Goal: Transaction & Acquisition: Book appointment/travel/reservation

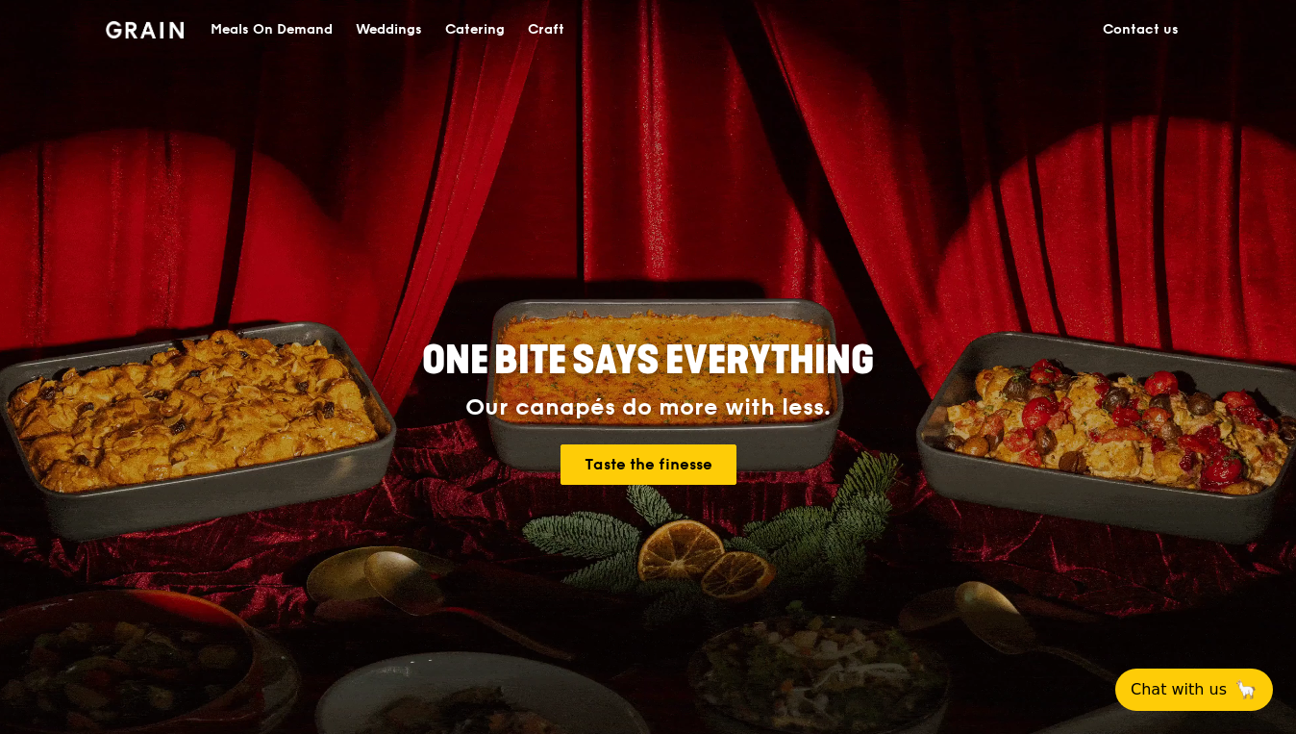
click at [492, 30] on div "Catering" at bounding box center [475, 30] width 60 height 58
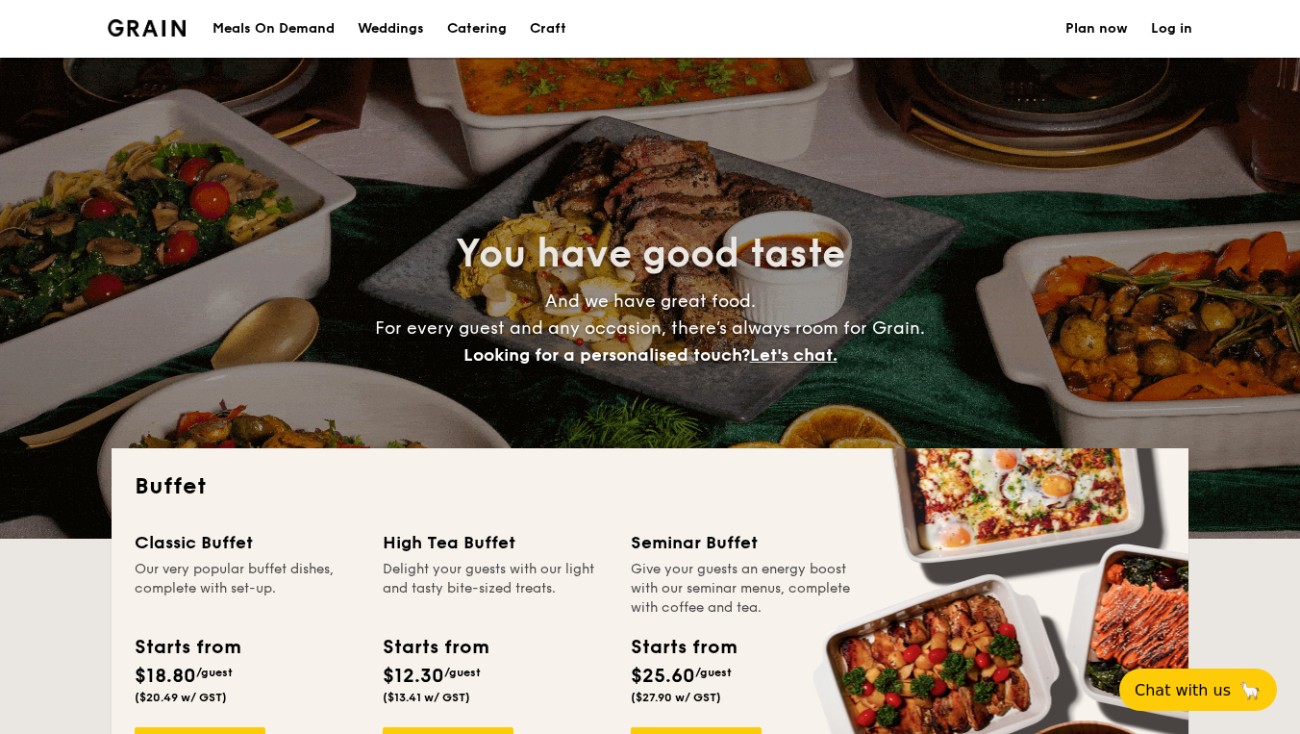
select select
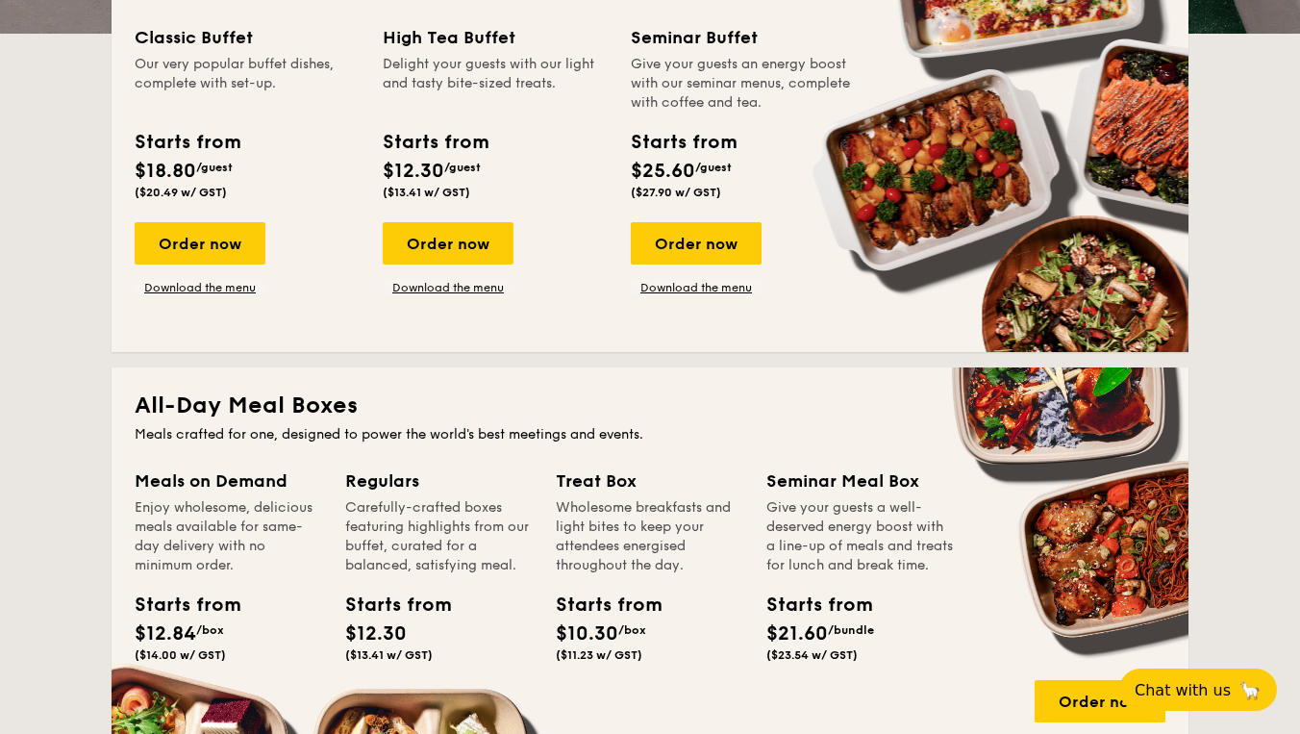
scroll to position [502, 0]
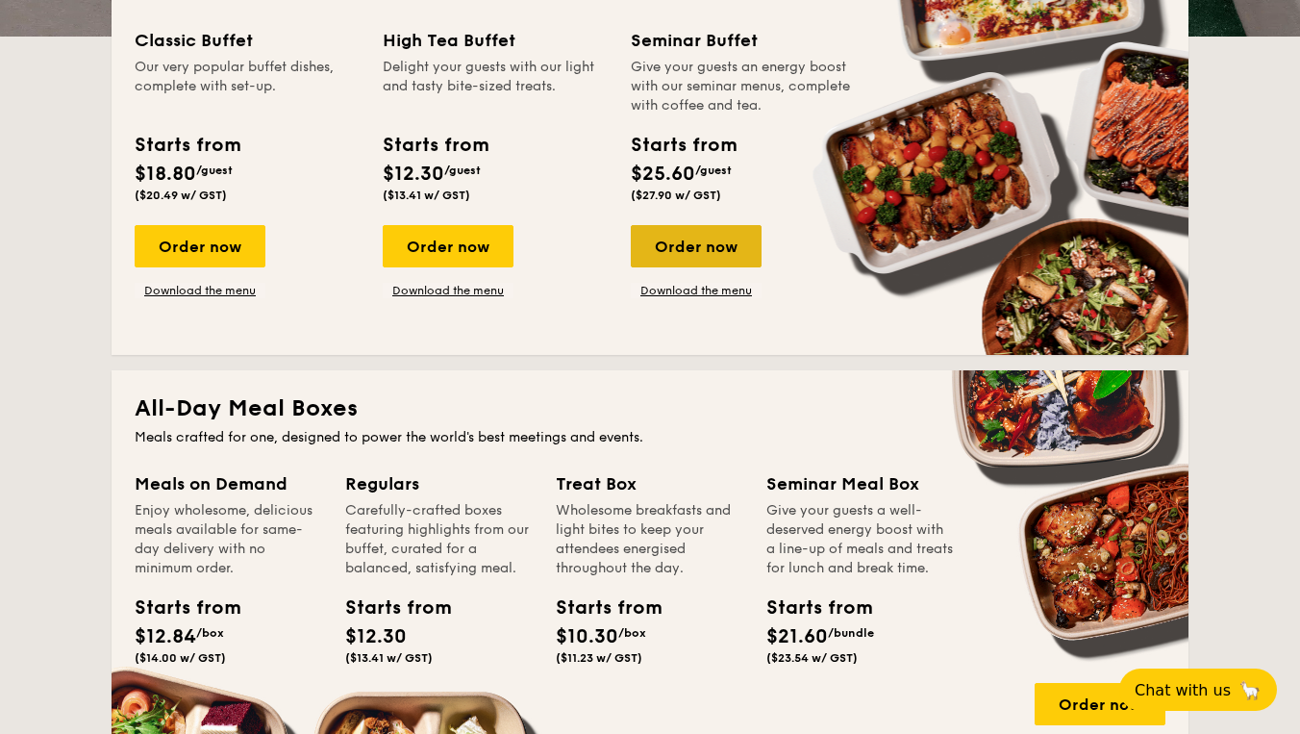
click at [703, 241] on div "Order now" at bounding box center [696, 246] width 131 height 42
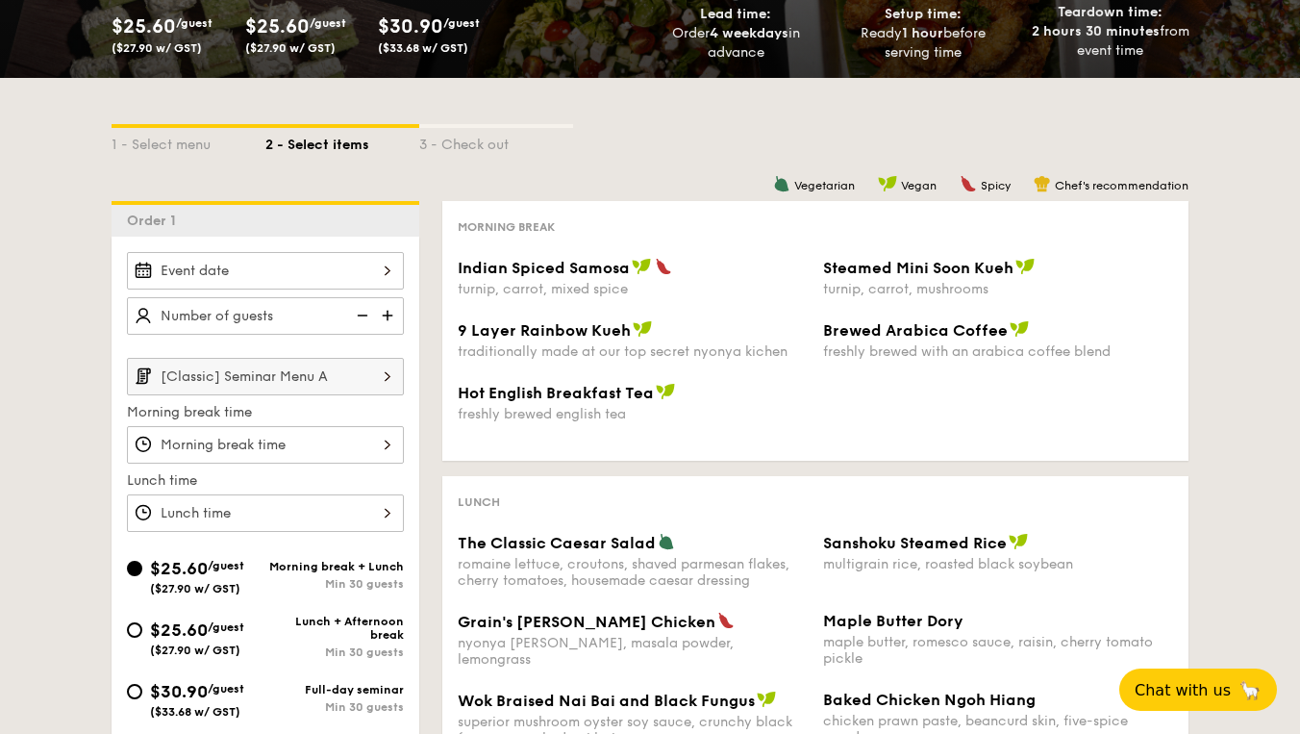
scroll to position [274, 0]
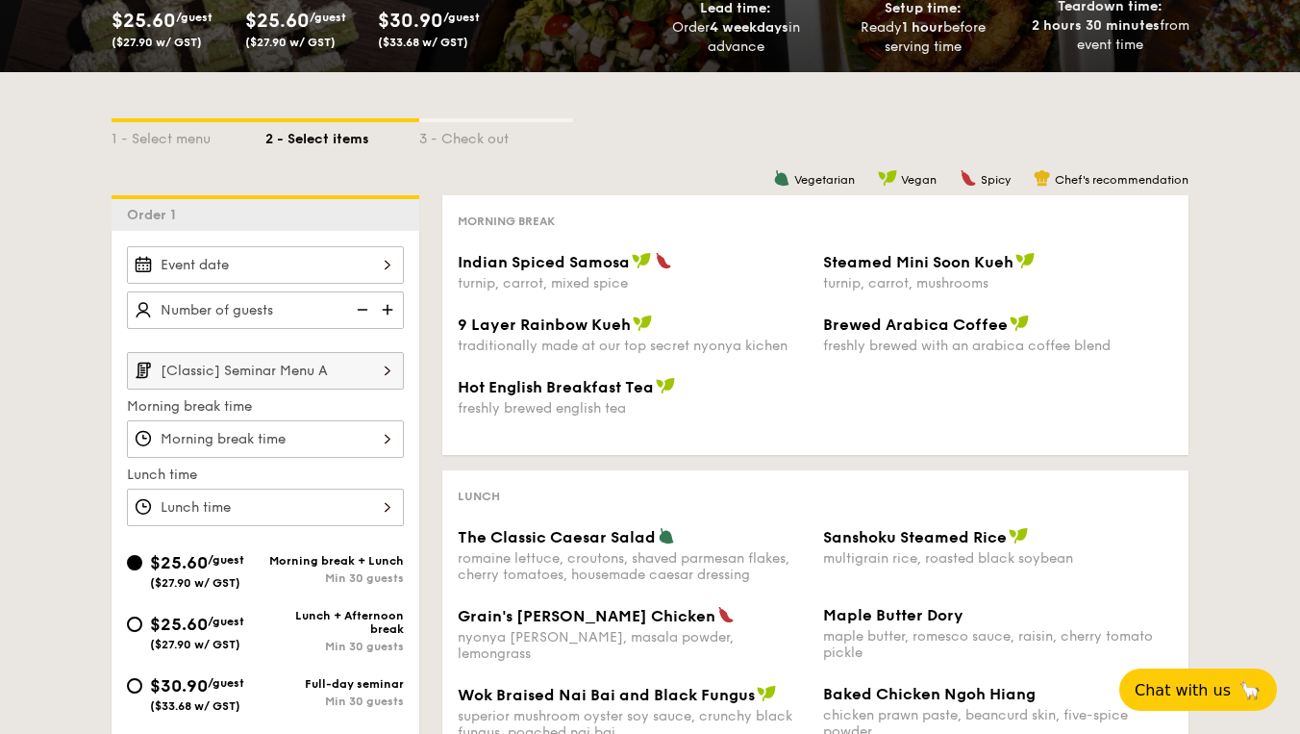
click at [357, 266] on div at bounding box center [265, 265] width 277 height 38
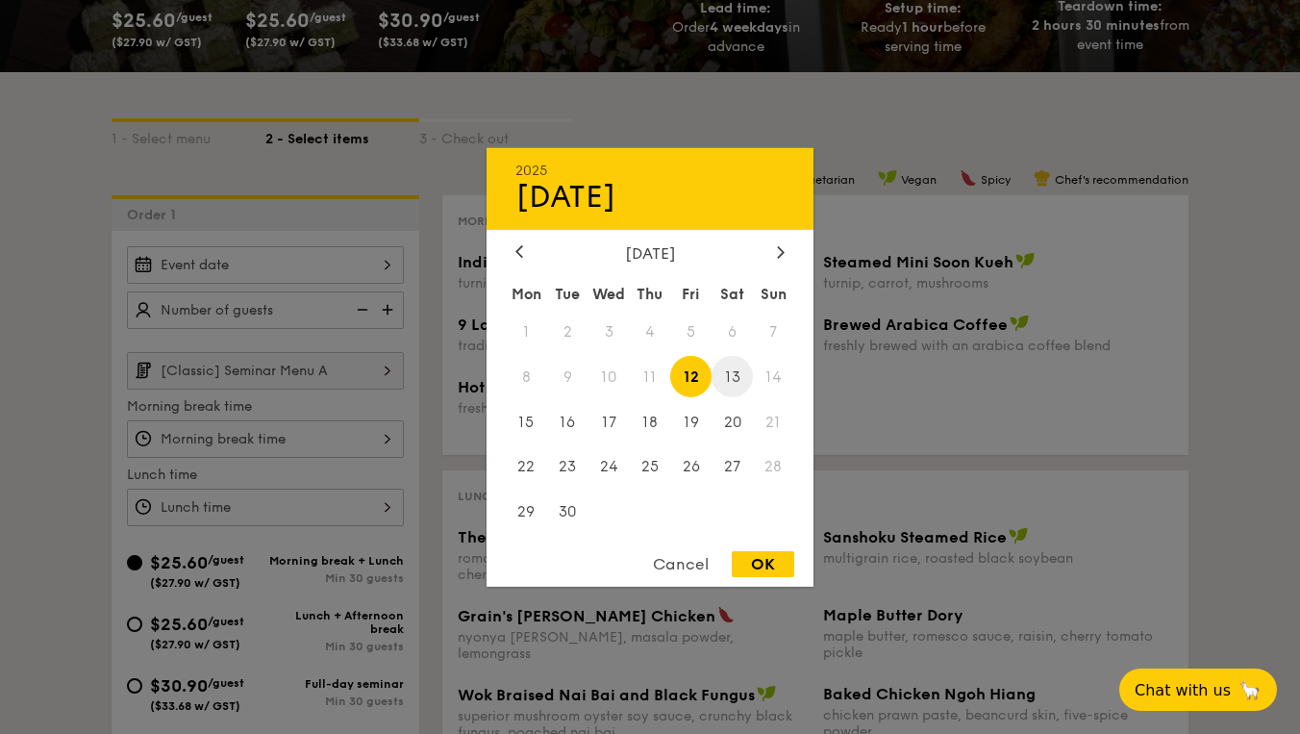
click at [735, 374] on span "13" at bounding box center [732, 376] width 41 height 41
click at [759, 557] on div "OK" at bounding box center [763, 564] width 63 height 26
type input "[DATE]"
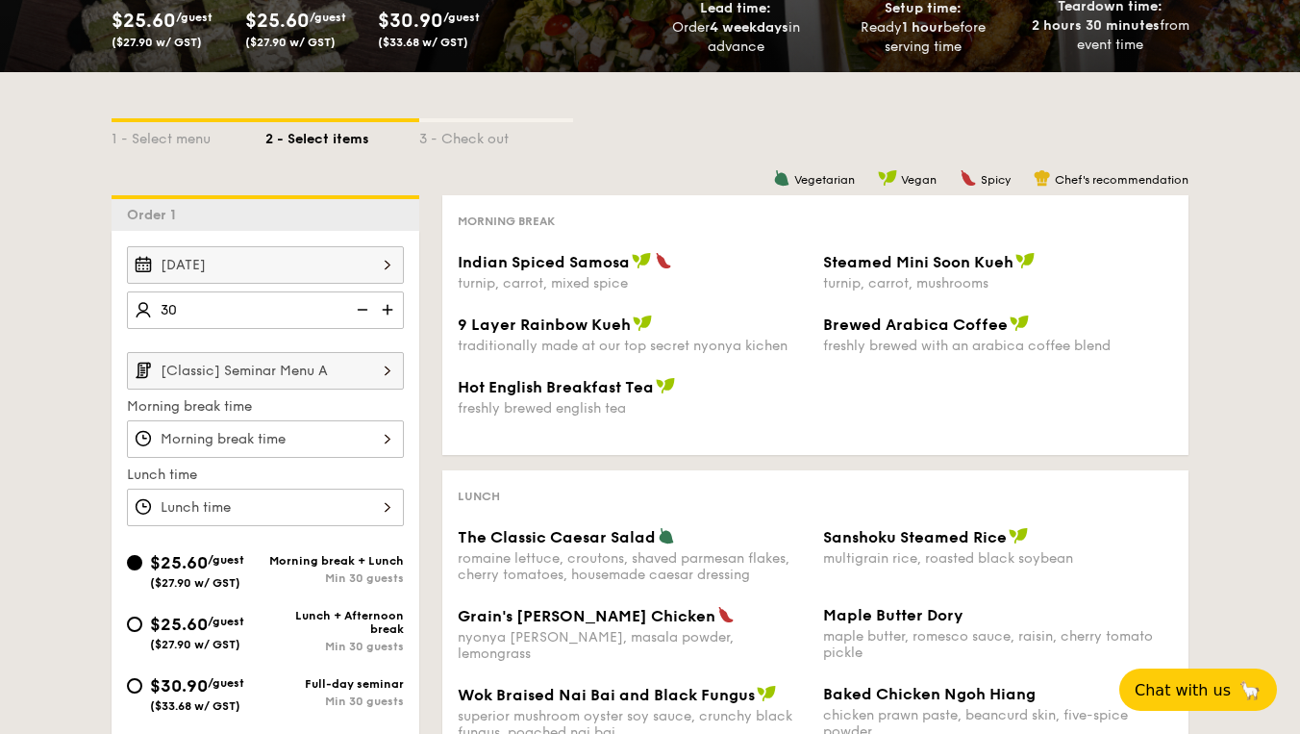
type input "30 guests"
click at [353, 367] on input "[Classic] Seminar Menu A" at bounding box center [265, 371] width 277 height 38
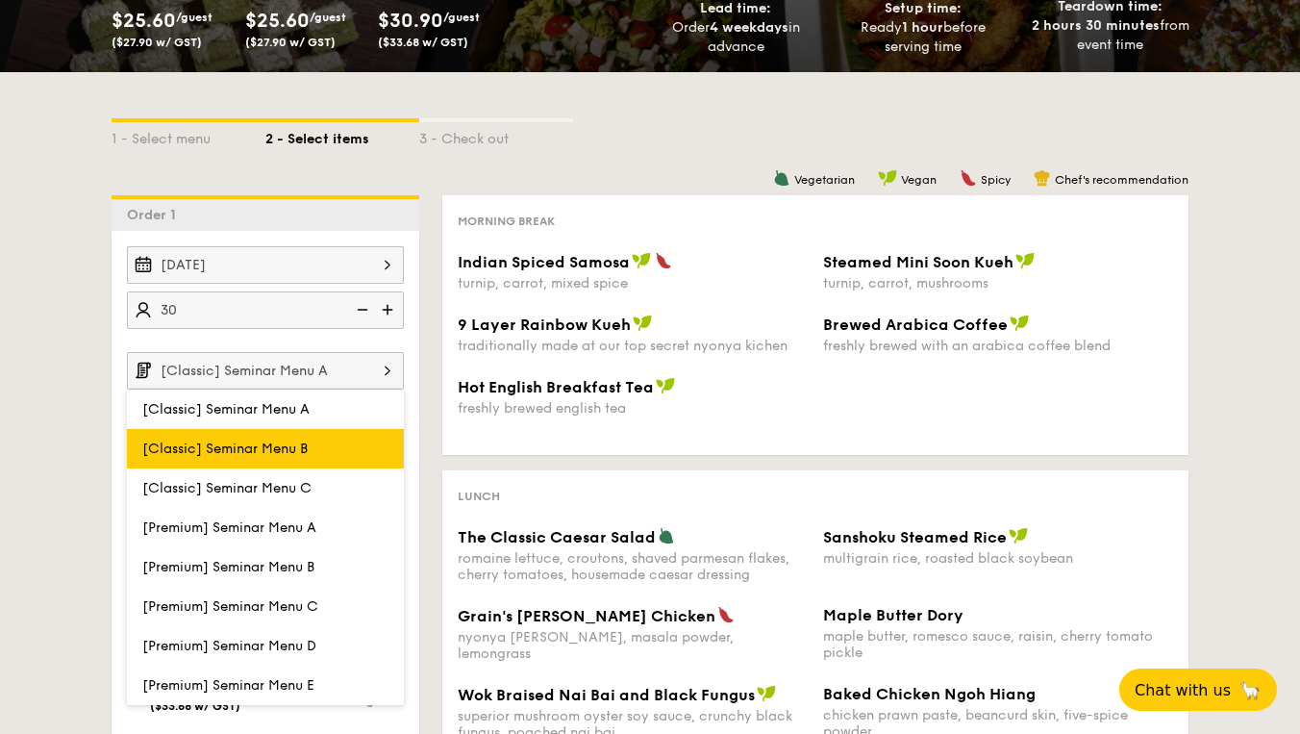
click at [294, 439] on label "[Classic] Seminar Menu B" at bounding box center [265, 448] width 277 height 39
click at [0, 0] on input "[Classic] Seminar Menu B" at bounding box center [0, 0] width 0 height 0
type input "[Classic] Seminar Menu B"
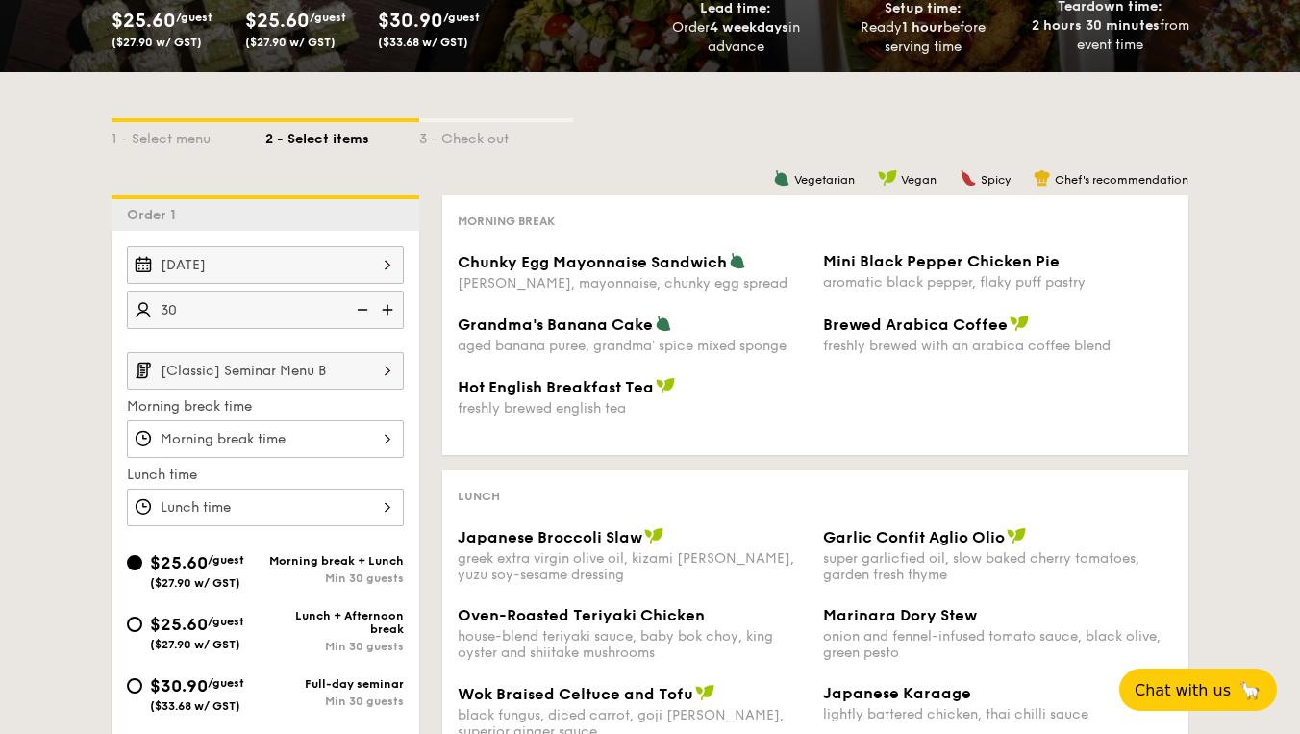
click at [380, 448] on div at bounding box center [265, 439] width 277 height 38
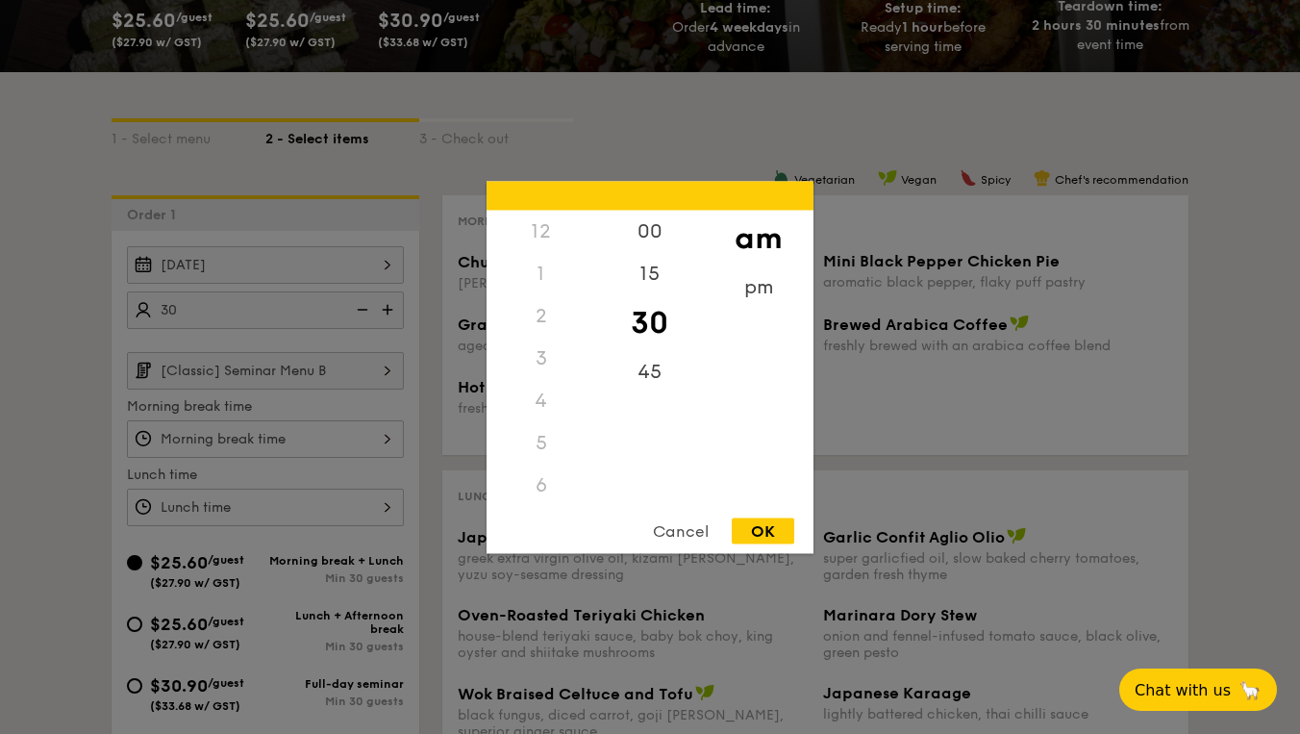
scroll to position [169, 0]
click at [783, 537] on div "OK" at bounding box center [763, 530] width 63 height 26
type input "9:30AM"
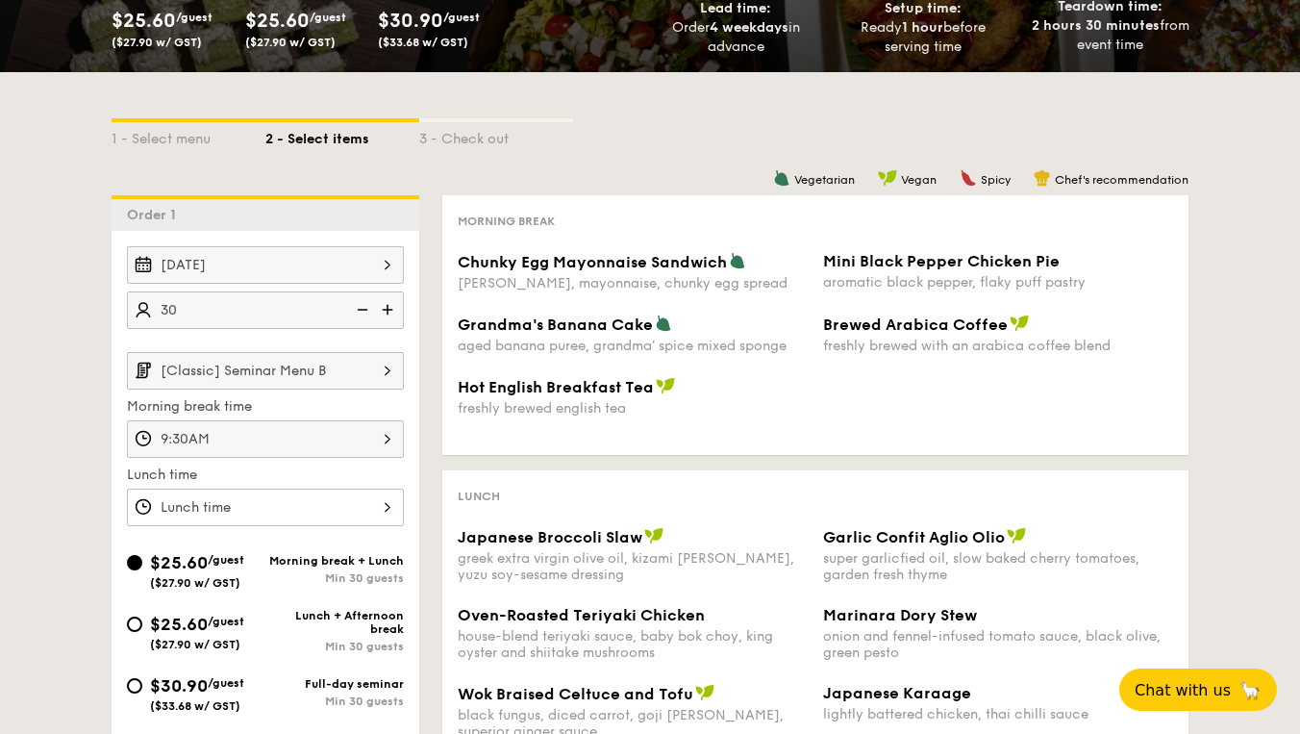
click at [353, 515] on div at bounding box center [265, 508] width 277 height 38
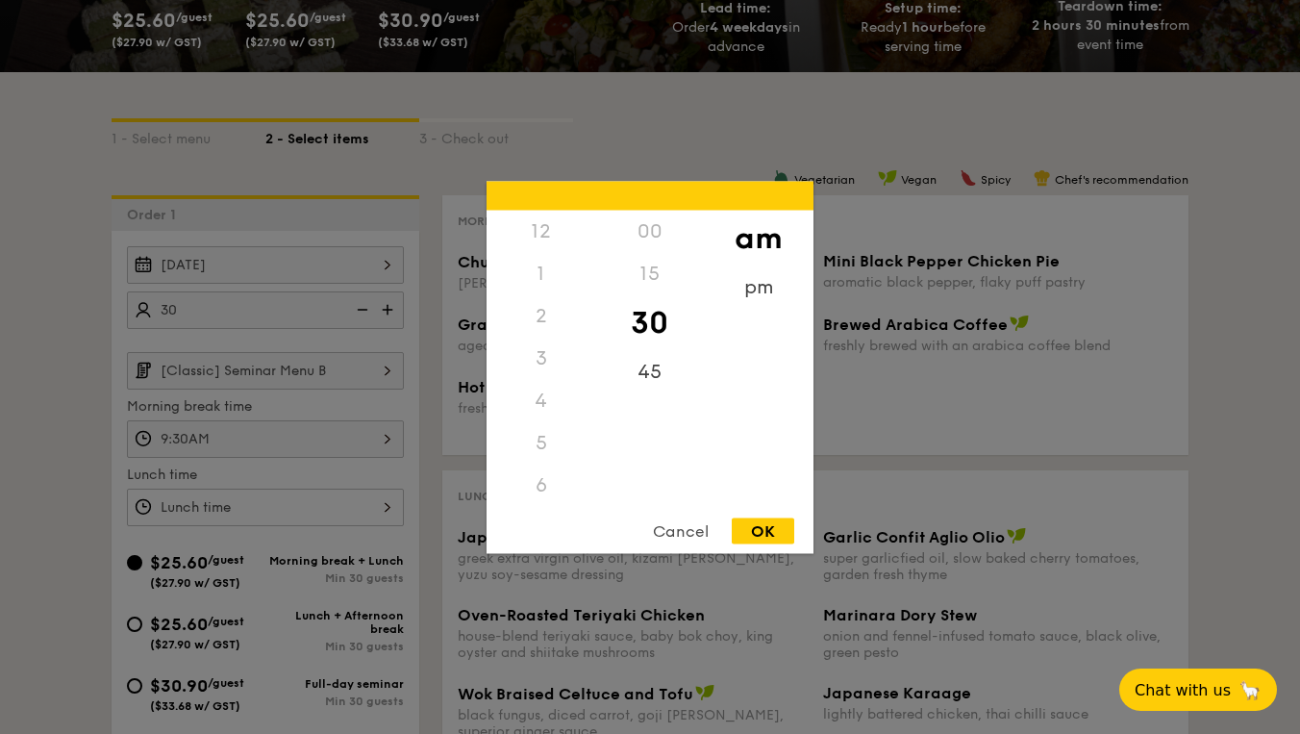
scroll to position [212, 0]
drag, startPoint x: 548, startPoint y: 469, endPoint x: 546, endPoint y: 376, distance: 93.3
click at [546, 376] on div "12 1 2 3 4 5 6 7 8 9 10 11" at bounding box center [541, 356] width 109 height 293
click at [546, 376] on div "8" at bounding box center [541, 358] width 109 height 42
click at [747, 286] on div "pm" at bounding box center [758, 293] width 109 height 56
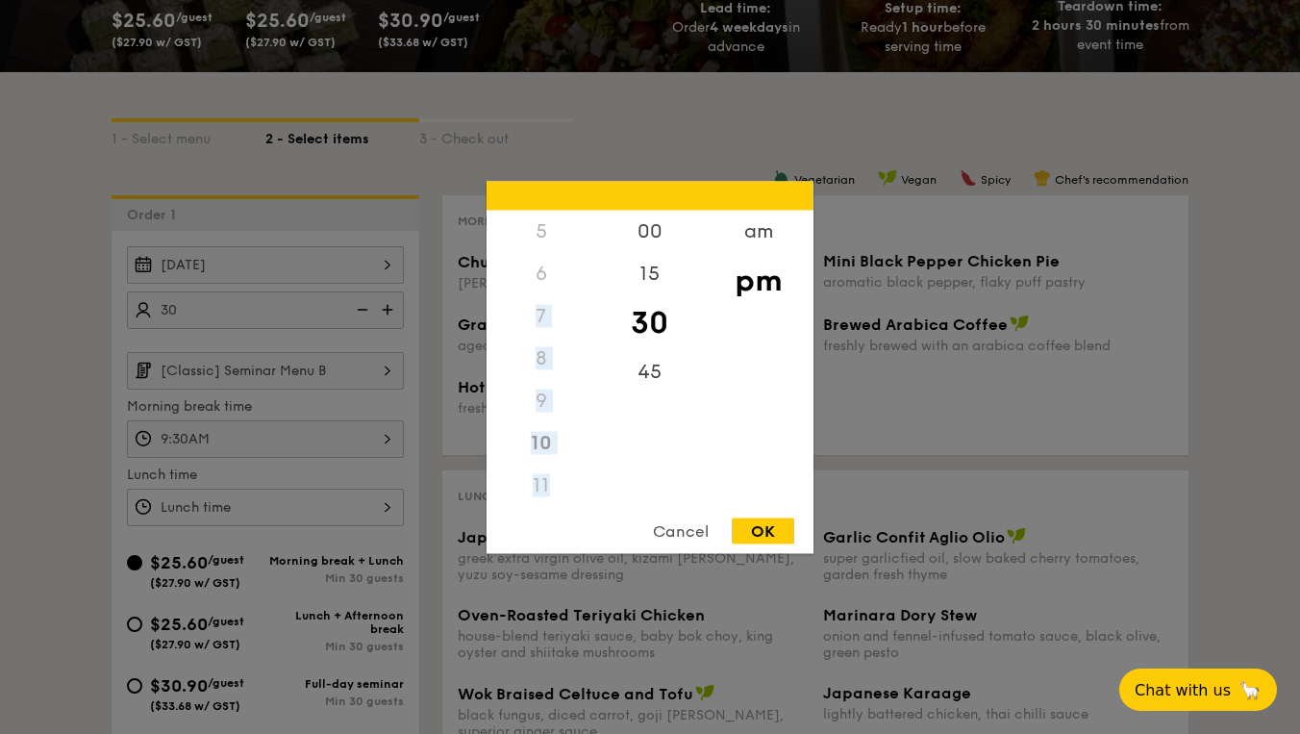
drag, startPoint x: 556, startPoint y: 294, endPoint x: 555, endPoint y: 491, distance: 197.2
click at [555, 491] on div "12 1 2 3 4 5 6 7 8 9 10 11" at bounding box center [541, 356] width 109 height 293
click at [548, 324] on div "7" at bounding box center [541, 315] width 109 height 42
click at [540, 239] on div "12" at bounding box center [541, 238] width 109 height 56
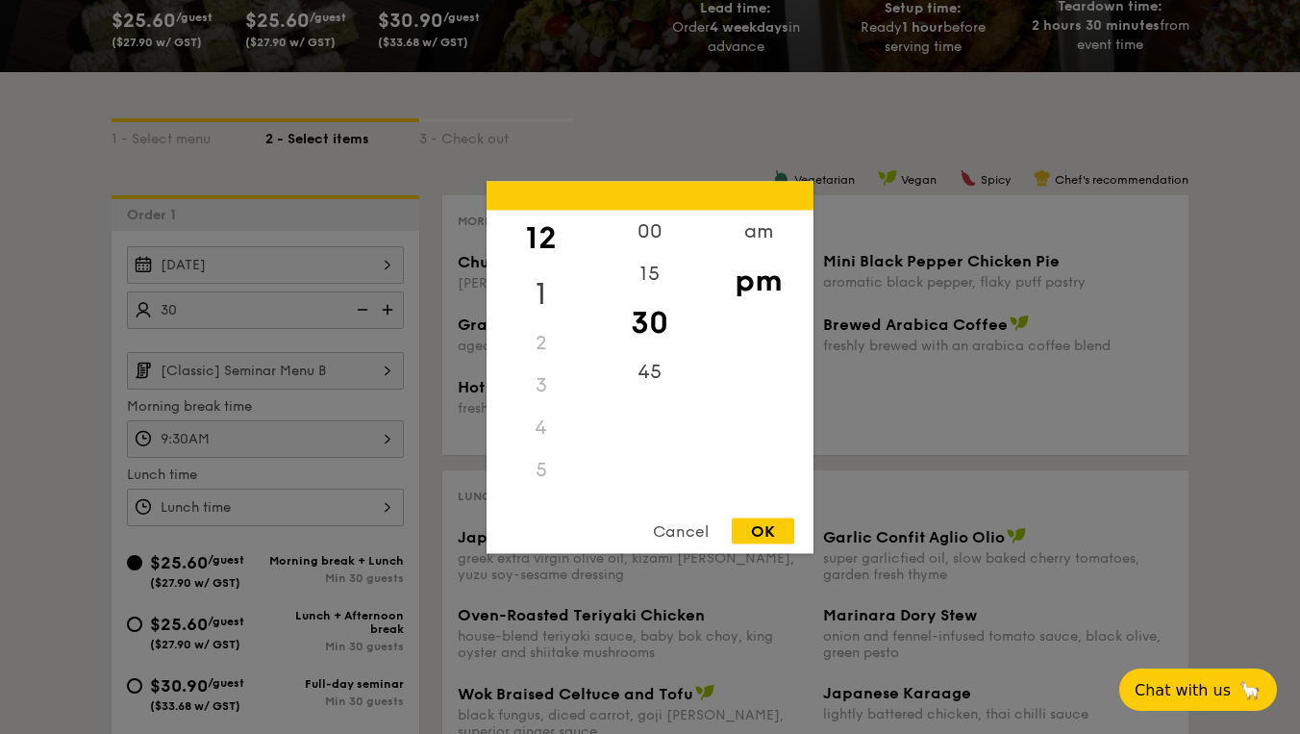
click at [554, 275] on div "1" at bounding box center [541, 293] width 109 height 56
click at [762, 529] on div "OK" at bounding box center [763, 530] width 63 height 26
type input "1:30PM"
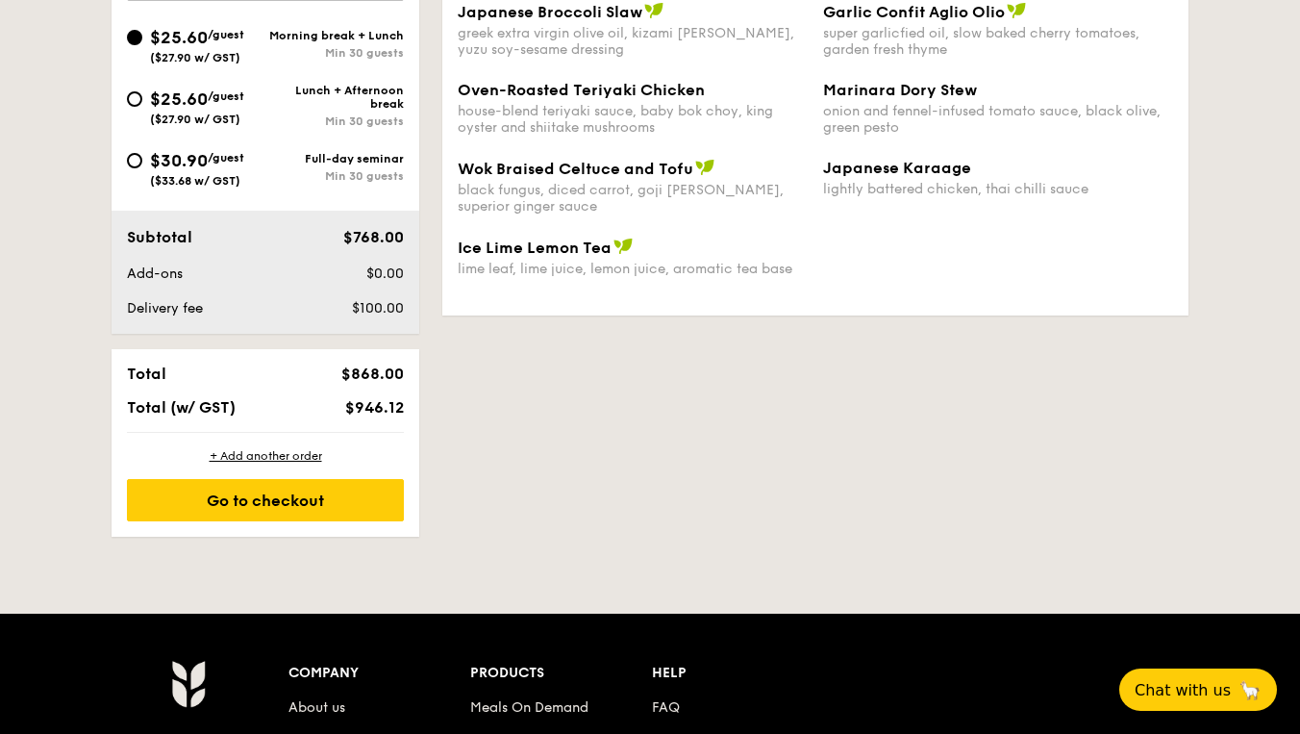
scroll to position [809, 0]
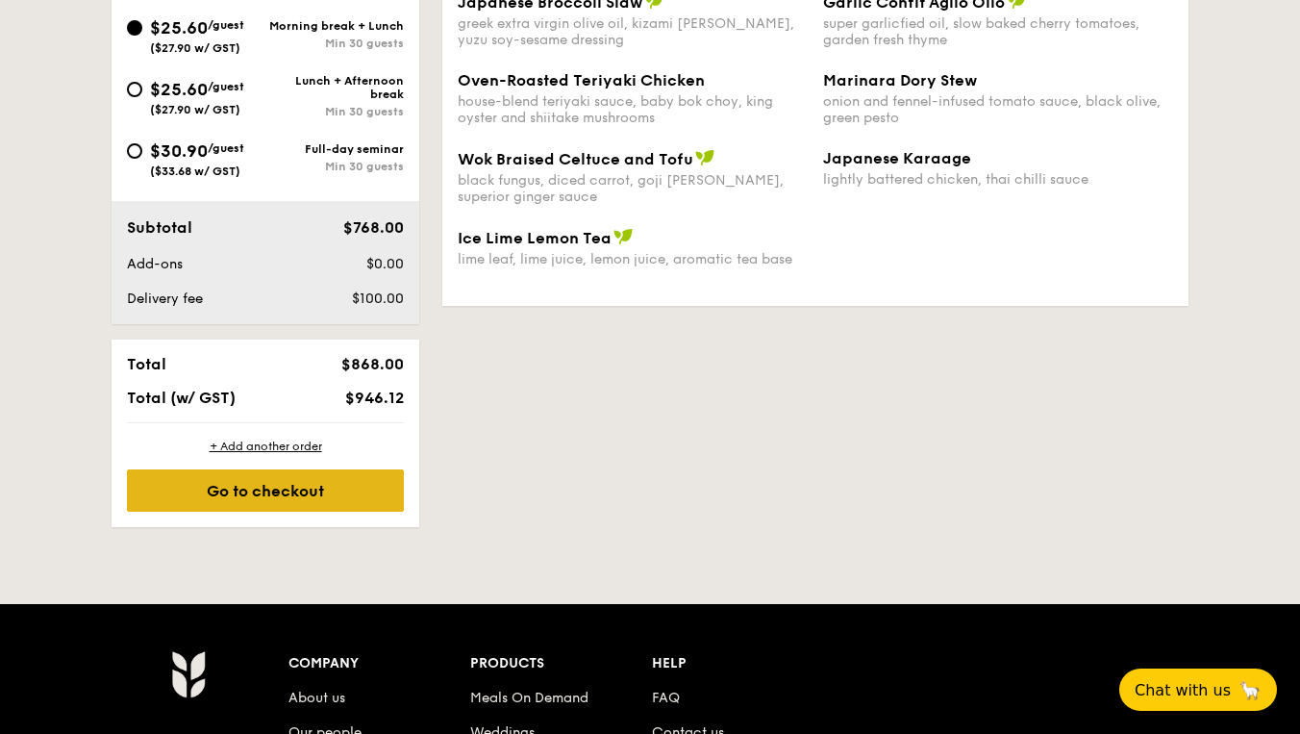
click at [358, 488] on div "Go to checkout" at bounding box center [265, 490] width 277 height 42
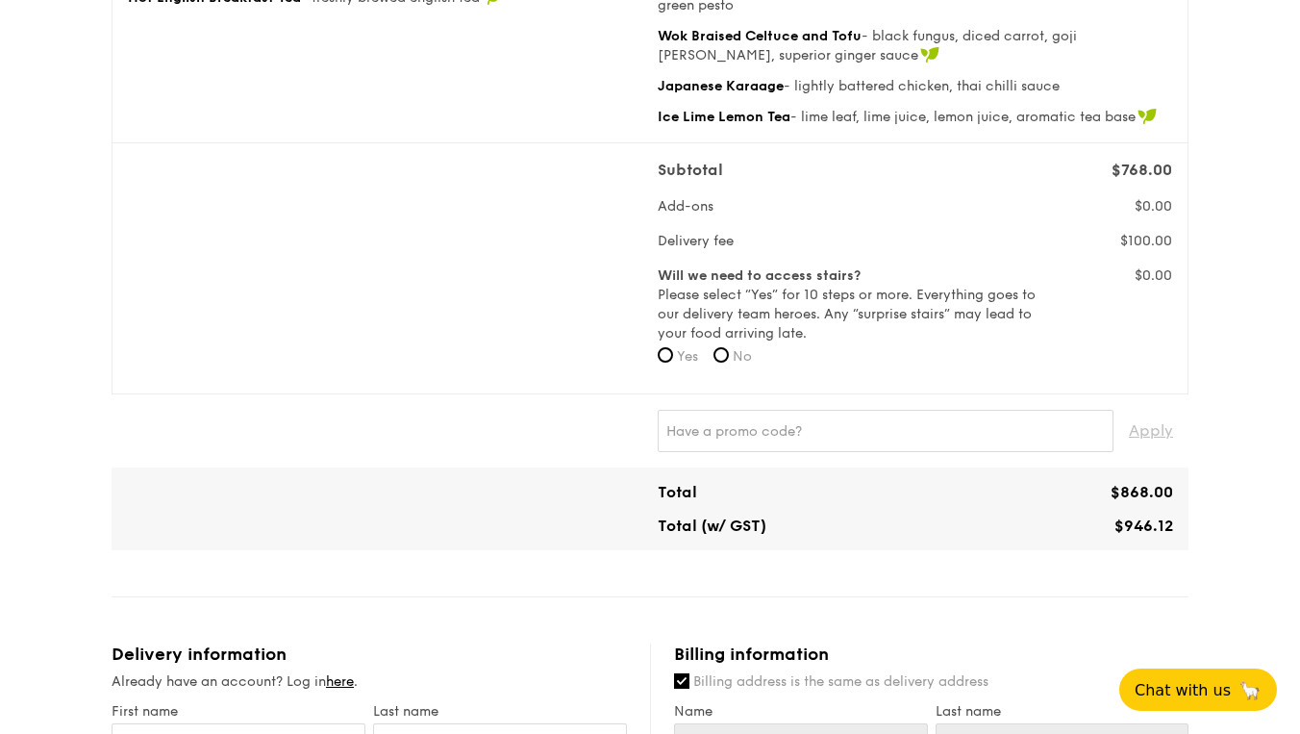
scroll to position [521, 0]
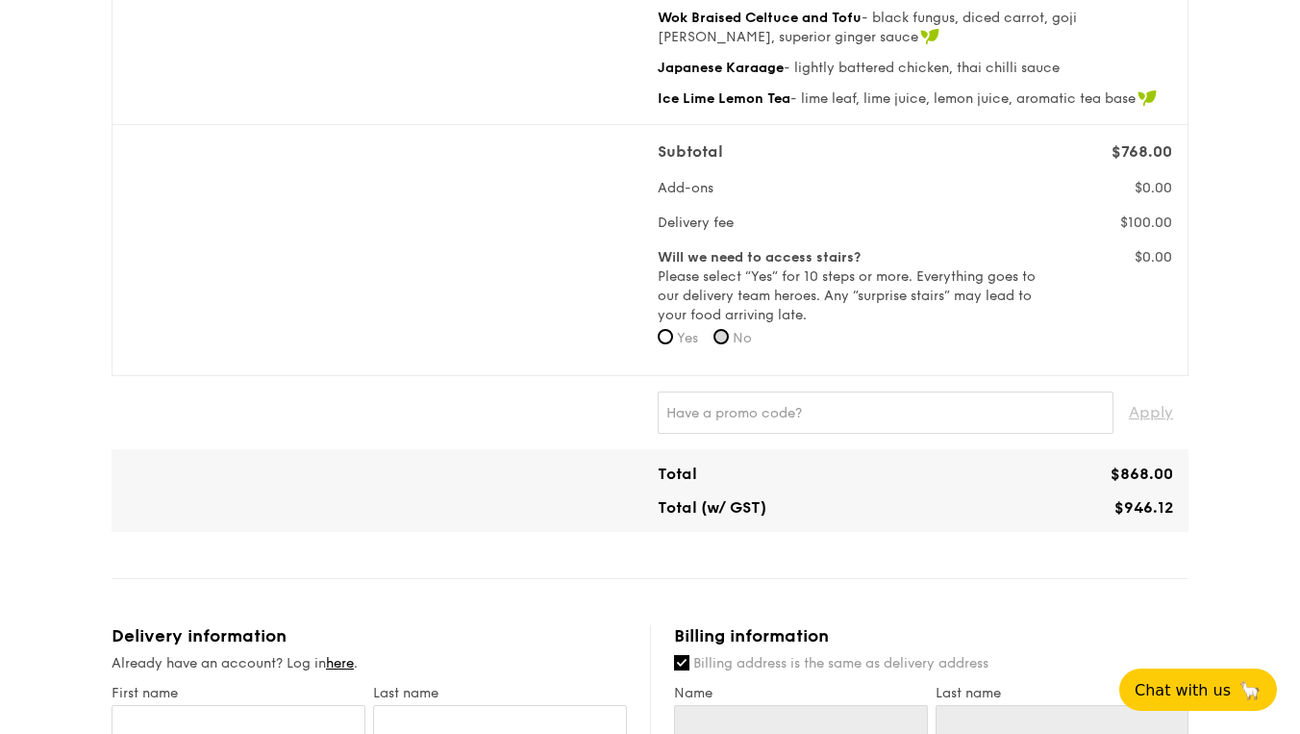
click at [729, 331] on input "No" at bounding box center [721, 336] width 15 height 15
radio input "true"
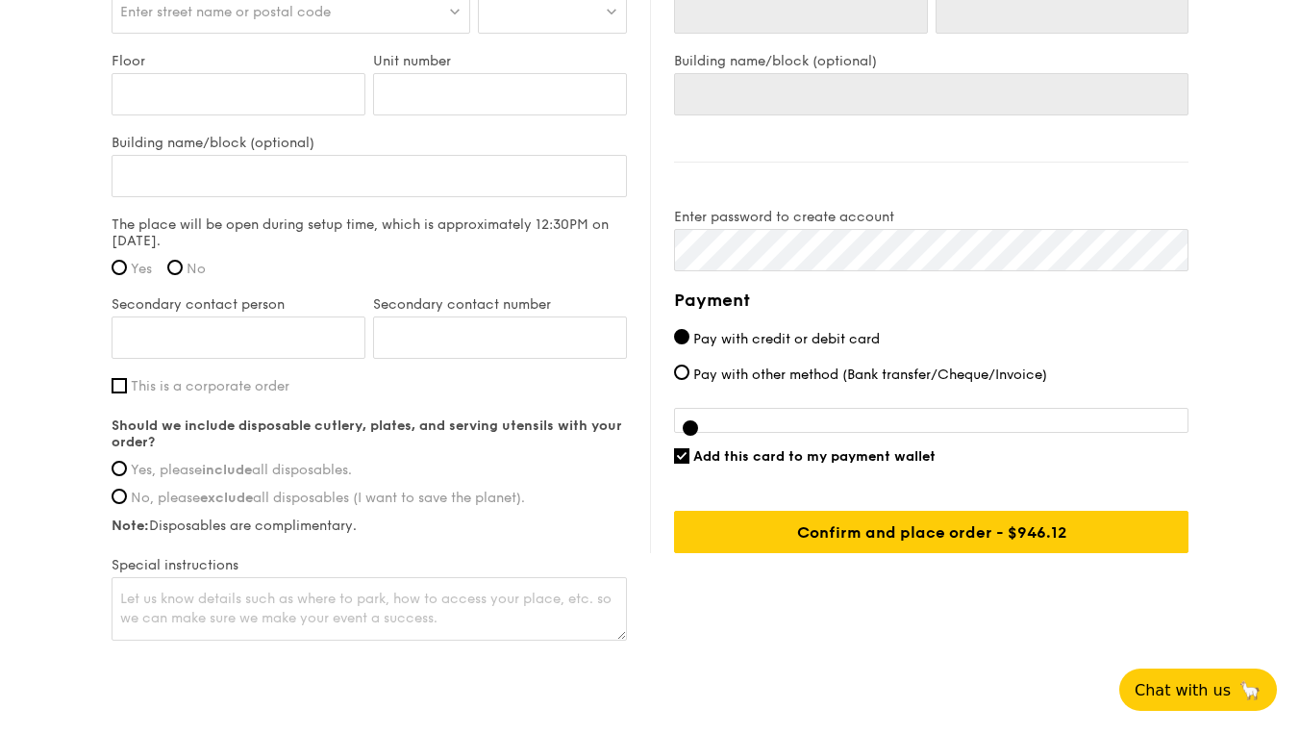
scroll to position [1422, 0]
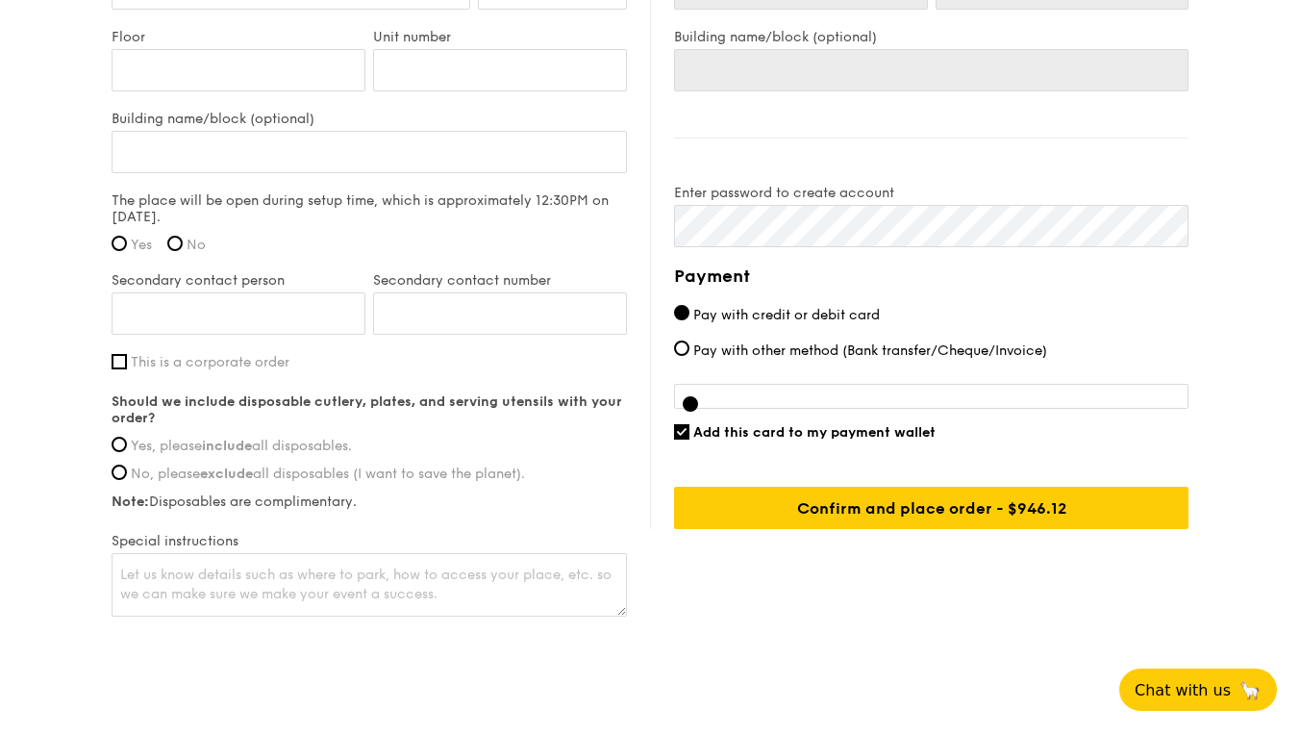
click at [120, 364] on input "This is a corporate order" at bounding box center [119, 361] width 15 height 15
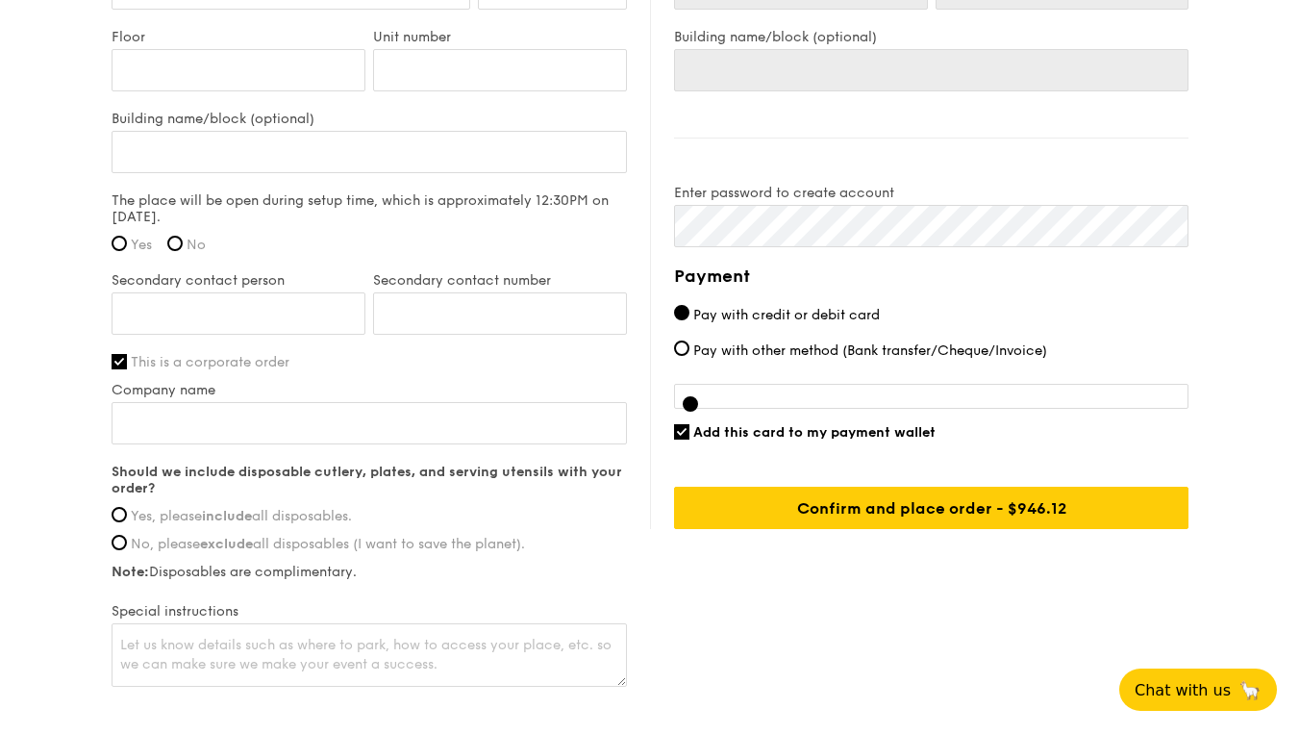
click at [119, 365] on input "This is a corporate order" at bounding box center [119, 361] width 15 height 15
checkbox input "false"
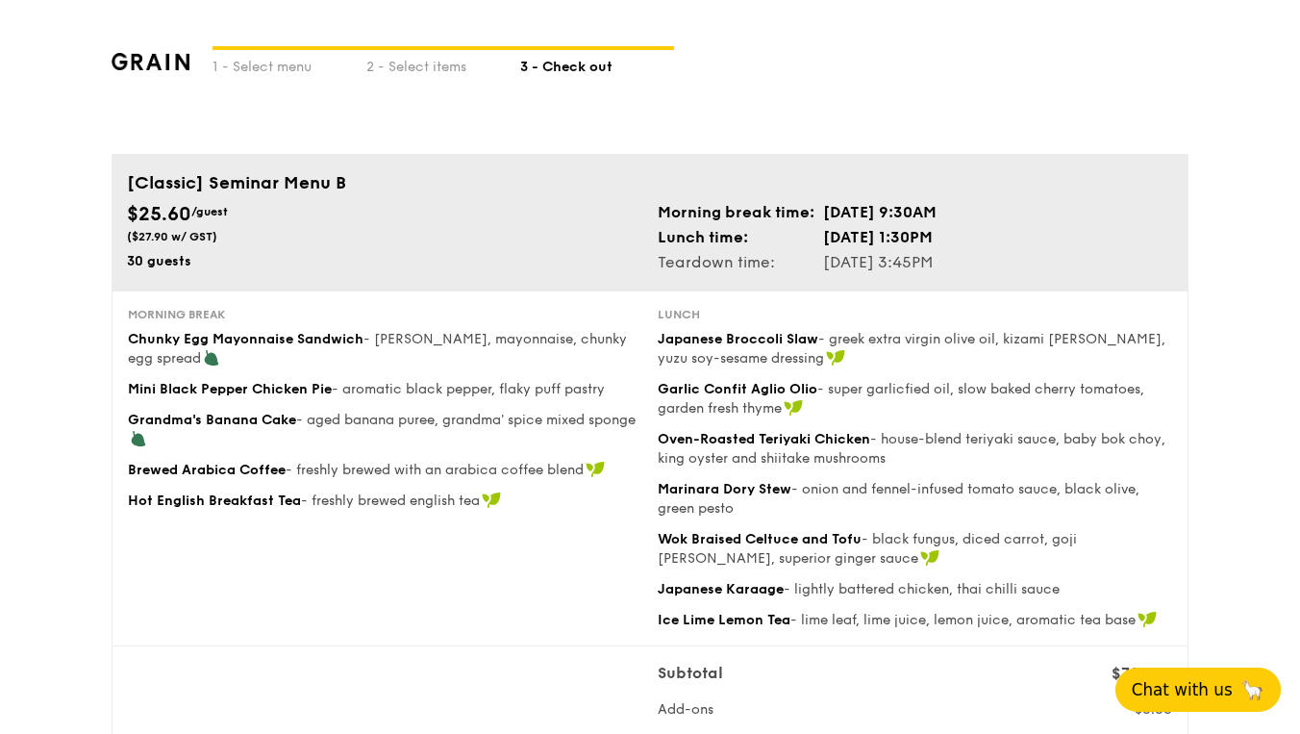
scroll to position [0, 0]
click at [1190, 690] on span "Chat with us" at bounding box center [1182, 689] width 101 height 19
